Goal: Information Seeking & Learning: Learn about a topic

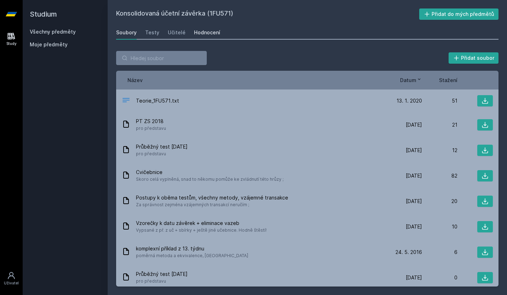
click at [195, 32] on div "Hodnocení" at bounding box center [207, 32] width 26 height 7
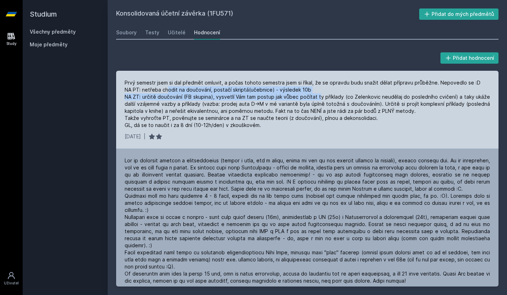
drag, startPoint x: 167, startPoint y: 86, endPoint x: 320, endPoint y: 93, distance: 153.1
click at [320, 93] on div "Prvý semestr jsem si dal předmět omluvit, a počas tohoto semestra jsem si říkal…" at bounding box center [307, 104] width 365 height 50
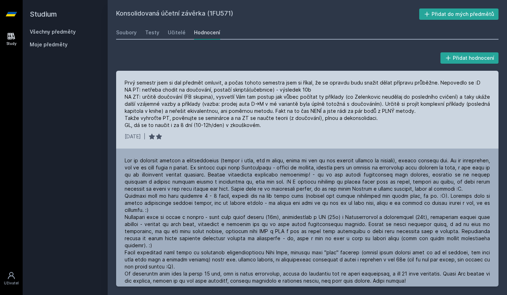
drag, startPoint x: 320, startPoint y: 93, endPoint x: 287, endPoint y: 102, distance: 34.2
click at [287, 102] on div "Prvý semestr jsem si dal předmět omluvit, a počas tohoto semestra jsem si říkal…" at bounding box center [307, 104] width 365 height 50
click at [330, 84] on div "Prvý semestr jsem si dal předmět omluvit, a počas tohoto semestra jsem si říkal…" at bounding box center [307, 104] width 365 height 50
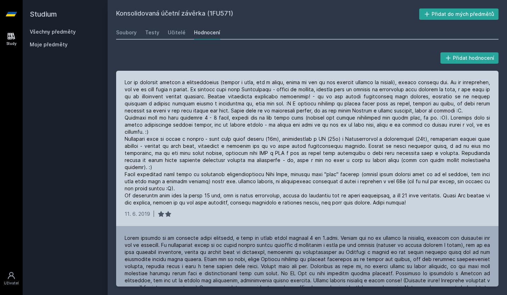
scroll to position [78, 0]
drag, startPoint x: 139, startPoint y: 119, endPoint x: 255, endPoint y: 115, distance: 116.2
click at [255, 115] on div at bounding box center [307, 142] width 365 height 127
drag, startPoint x: 255, startPoint y: 115, endPoint x: 247, endPoint y: 118, distance: 8.6
click at [247, 118] on div at bounding box center [307, 142] width 365 height 127
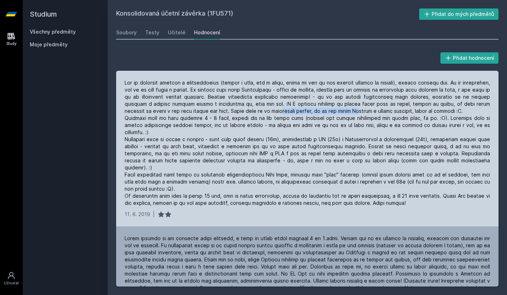
drag, startPoint x: 294, startPoint y: 114, endPoint x: 371, endPoint y: 114, distance: 76.8
click at [371, 114] on div at bounding box center [307, 142] width 365 height 127
drag, startPoint x: 371, startPoint y: 114, endPoint x: 354, endPoint y: 120, distance: 17.2
click at [354, 120] on div at bounding box center [307, 142] width 365 height 127
drag, startPoint x: 170, startPoint y: 124, endPoint x: 303, endPoint y: 125, distance: 132.8
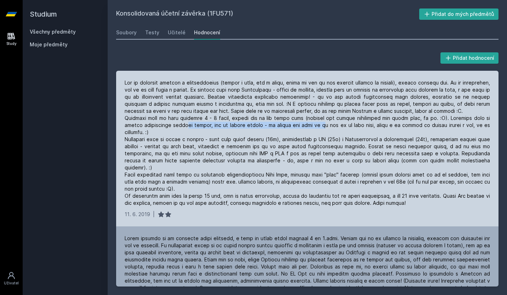
click at [303, 125] on div at bounding box center [307, 142] width 365 height 127
drag, startPoint x: 303, startPoint y: 125, endPoint x: 294, endPoint y: 130, distance: 10.3
click at [294, 130] on div at bounding box center [307, 142] width 365 height 127
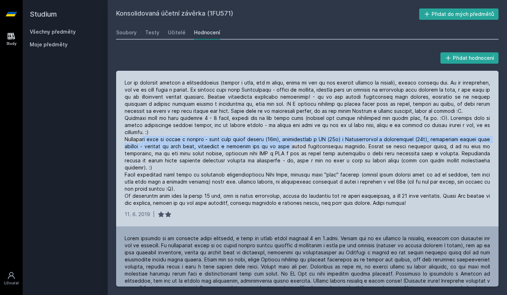
drag, startPoint x: 143, startPoint y: 132, endPoint x: 297, endPoint y: 136, distance: 154.4
click at [297, 136] on div at bounding box center [307, 142] width 365 height 127
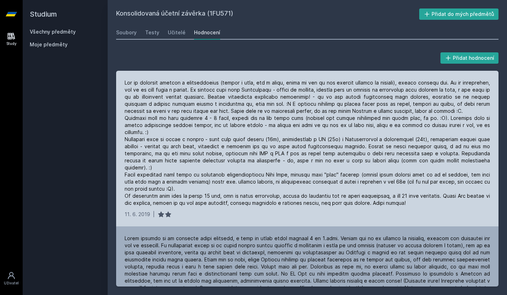
drag, startPoint x: 297, startPoint y: 136, endPoint x: 278, endPoint y: 138, distance: 19.2
click at [278, 138] on div at bounding box center [307, 142] width 365 height 127
drag, startPoint x: 132, startPoint y: 138, endPoint x: 283, endPoint y: 140, distance: 150.5
click at [283, 140] on div at bounding box center [307, 142] width 365 height 127
drag, startPoint x: 283, startPoint y: 140, endPoint x: 270, endPoint y: 146, distance: 13.9
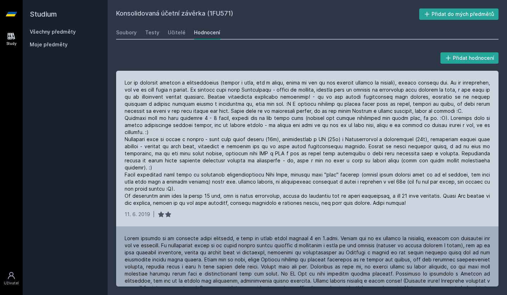
click at [270, 146] on div at bounding box center [307, 142] width 365 height 127
drag, startPoint x: 138, startPoint y: 152, endPoint x: 291, endPoint y: 153, distance: 152.9
click at [291, 153] on div at bounding box center [307, 142] width 365 height 127
drag, startPoint x: 291, startPoint y: 153, endPoint x: 279, endPoint y: 155, distance: 12.6
click at [279, 155] on div at bounding box center [307, 142] width 365 height 127
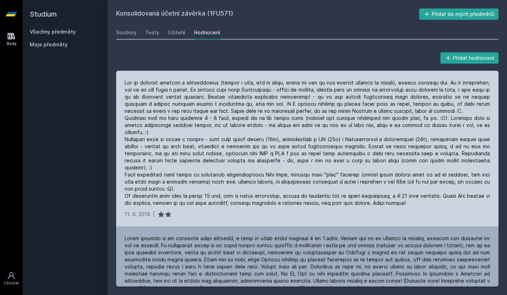
click at [303, 156] on div at bounding box center [307, 142] width 365 height 127
drag, startPoint x: 123, startPoint y: 163, endPoint x: 304, endPoint y: 162, distance: 181.3
click at [304, 162] on div "[DATE] |" at bounding box center [307, 149] width 382 height 156
drag, startPoint x: 304, startPoint y: 162, endPoint x: 302, endPoint y: 168, distance: 6.4
click at [302, 168] on div at bounding box center [307, 142] width 365 height 127
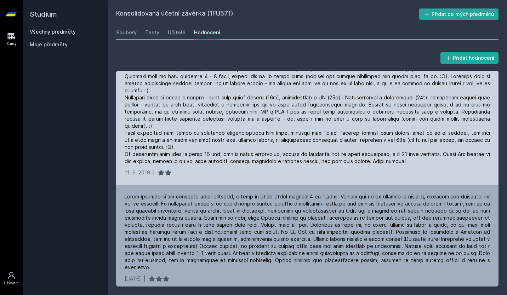
scroll to position [122, 0]
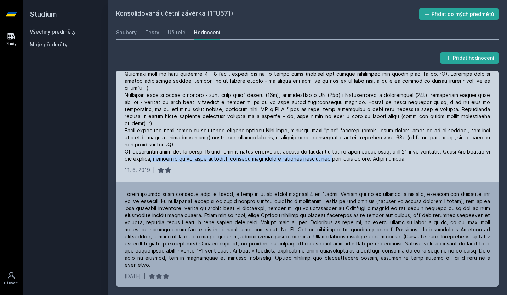
drag, startPoint x: 158, startPoint y: 143, endPoint x: 332, endPoint y: 145, distance: 174.2
click at [332, 145] on div at bounding box center [307, 98] width 365 height 127
drag, startPoint x: 332, startPoint y: 145, endPoint x: 280, endPoint y: 146, distance: 51.7
click at [280, 146] on div at bounding box center [307, 98] width 365 height 127
click at [419, 144] on div at bounding box center [307, 98] width 365 height 127
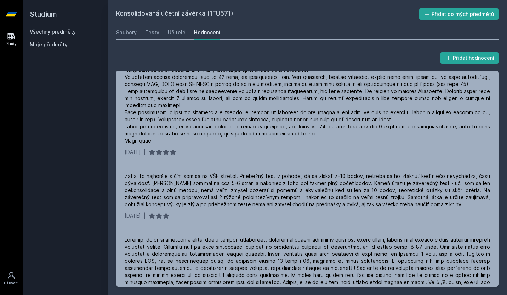
scroll to position [575, 0]
